Goal: Task Accomplishment & Management: Use online tool/utility

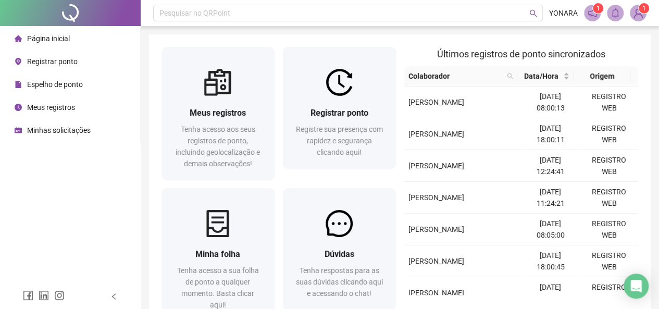
click at [45, 64] on span "Registrar ponto" at bounding box center [52, 61] width 50 height 8
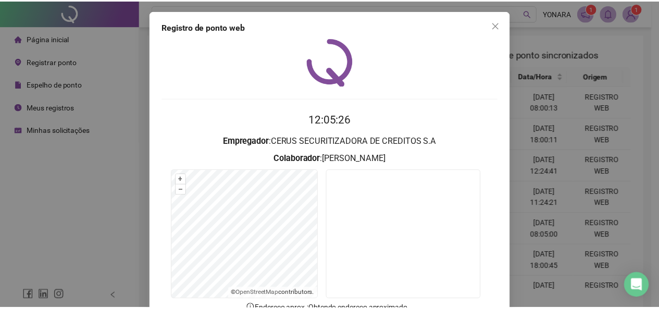
scroll to position [74, 0]
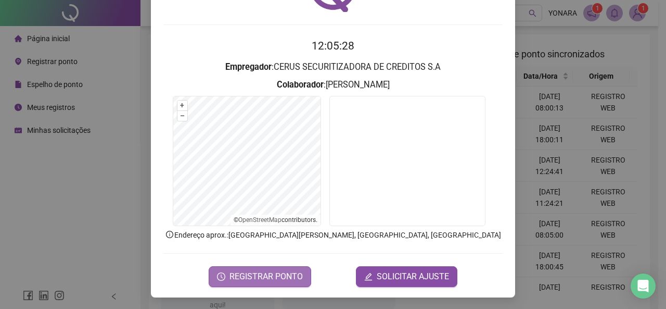
click at [270, 275] on span "REGISTRAR PONTO" at bounding box center [266, 276] width 73 height 12
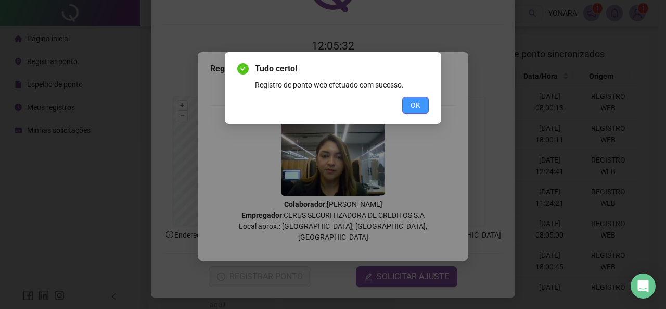
click at [411, 104] on span "OK" at bounding box center [416, 104] width 10 height 11
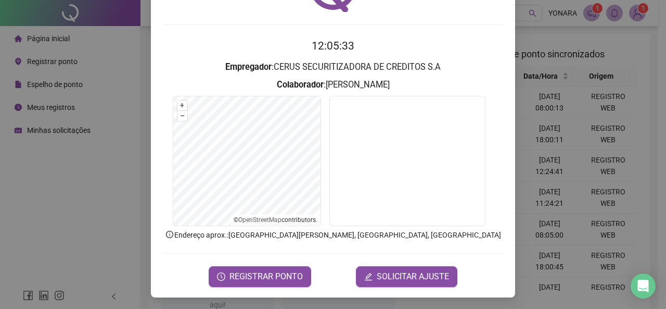
click at [91, 66] on div "Registro de ponto web 12:05:33 Empregador : CERUS SECURITIZADORA DE CREDITOS S.…" at bounding box center [333, 154] width 666 height 309
